Goal: Task Accomplishment & Management: Manage account settings

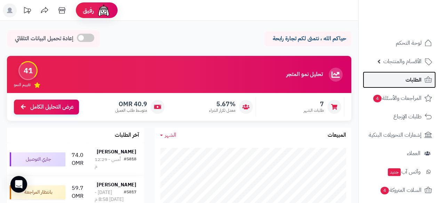
click at [417, 82] on span "الطلبات" at bounding box center [413, 80] width 16 height 10
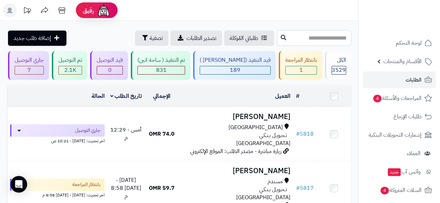
click at [298, 36] on input "text" at bounding box center [314, 38] width 74 height 16
type input "****"
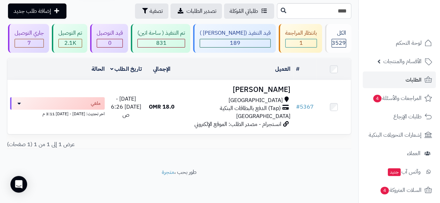
scroll to position [31, 0]
